Goal: Task Accomplishment & Management: Manage account settings

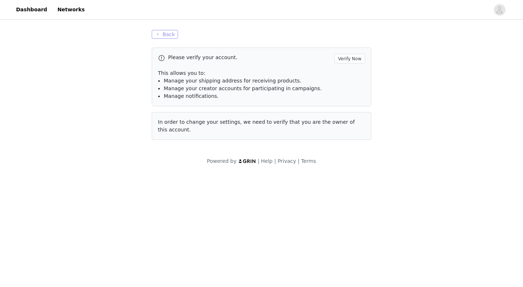
click at [170, 37] on button "Back" at bounding box center [165, 34] width 26 height 9
click at [170, 36] on button "Back" at bounding box center [165, 34] width 26 height 9
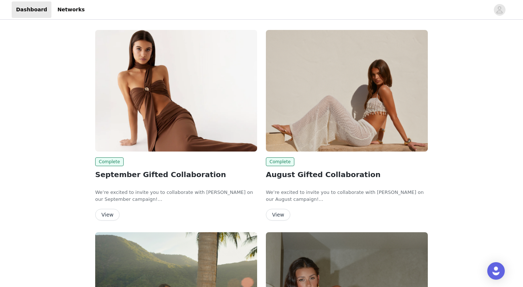
click at [109, 213] on button "View" at bounding box center [107, 215] width 24 height 12
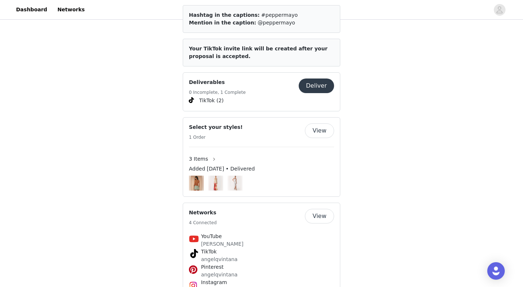
scroll to position [223, 0]
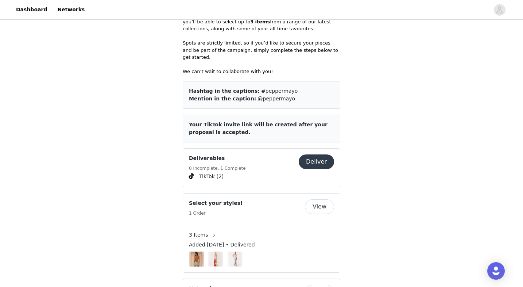
click at [270, 159] on div "Deliverables 0 Incomplete, 1 Complete" at bounding box center [244, 163] width 110 height 18
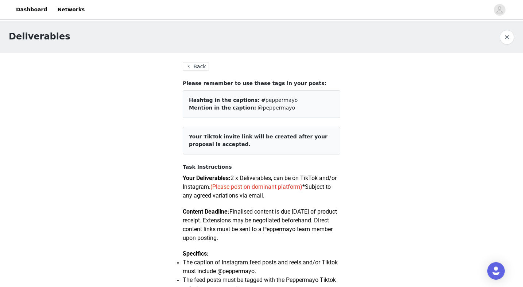
click at [198, 65] on button "Back" at bounding box center [196, 66] width 26 height 9
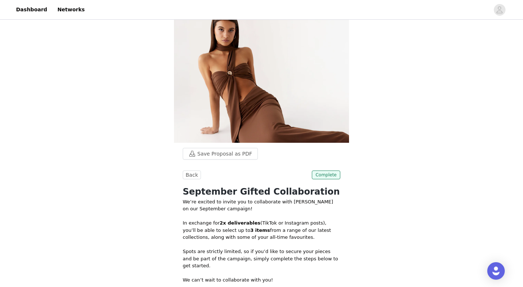
scroll to position [27, 0]
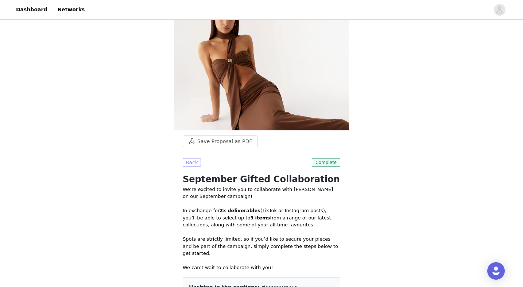
click at [190, 163] on button "Back" at bounding box center [192, 162] width 18 height 9
